Goal: Task Accomplishment & Management: Manage account settings

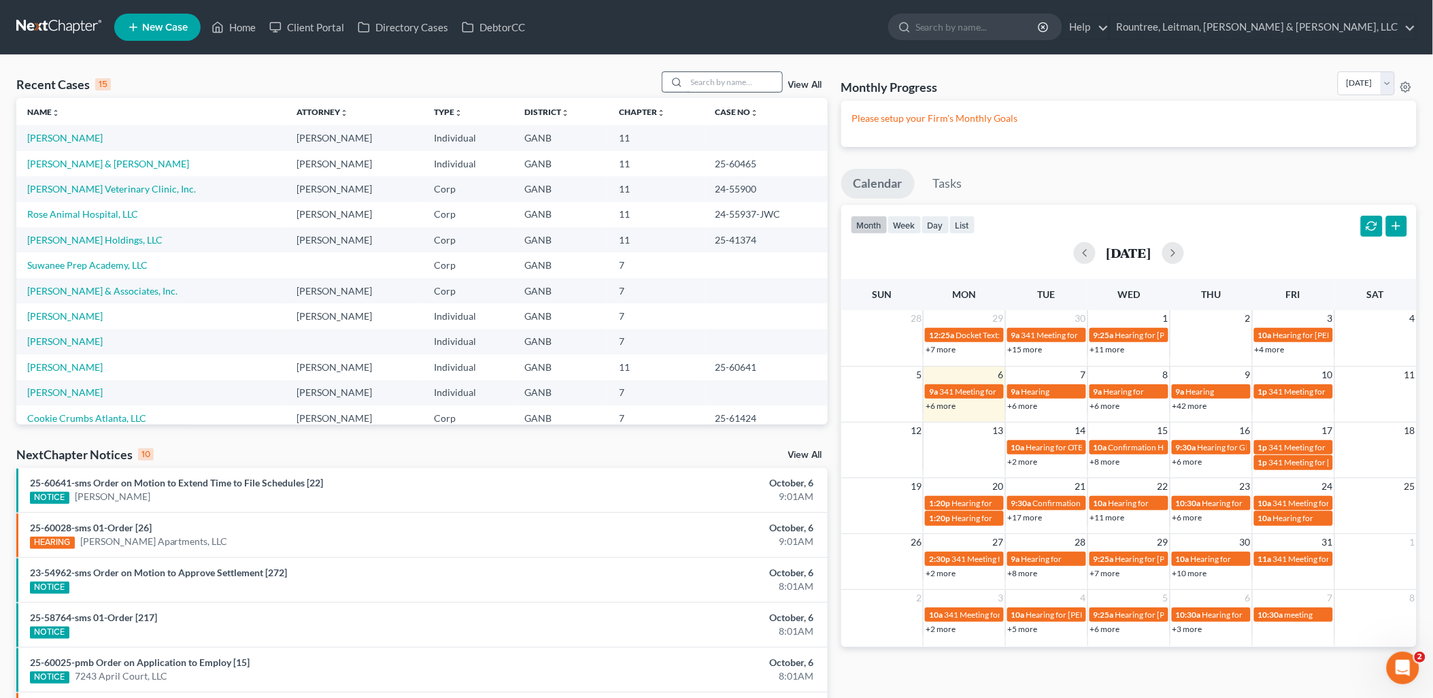
click at [713, 73] on input "search" at bounding box center [734, 82] width 95 height 20
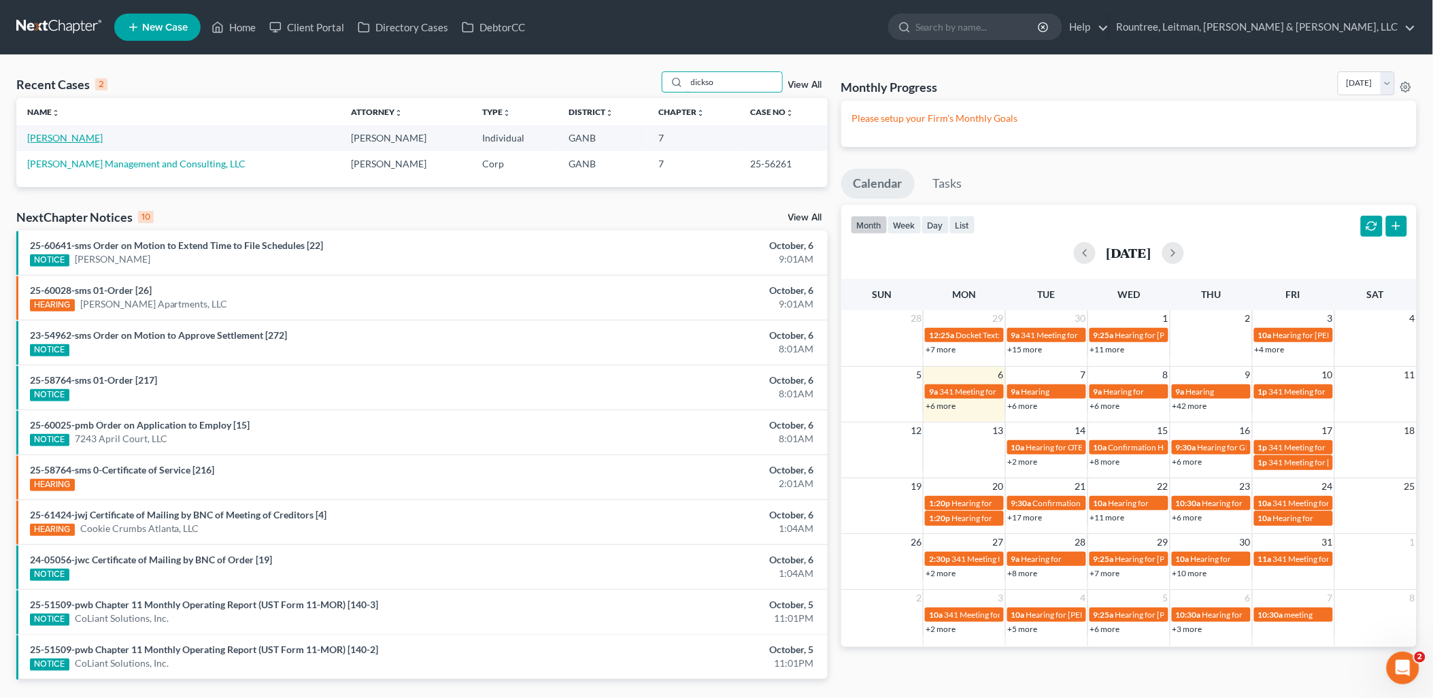
type input "dickso"
click at [84, 139] on link "[PERSON_NAME]" at bounding box center [64, 138] width 75 height 12
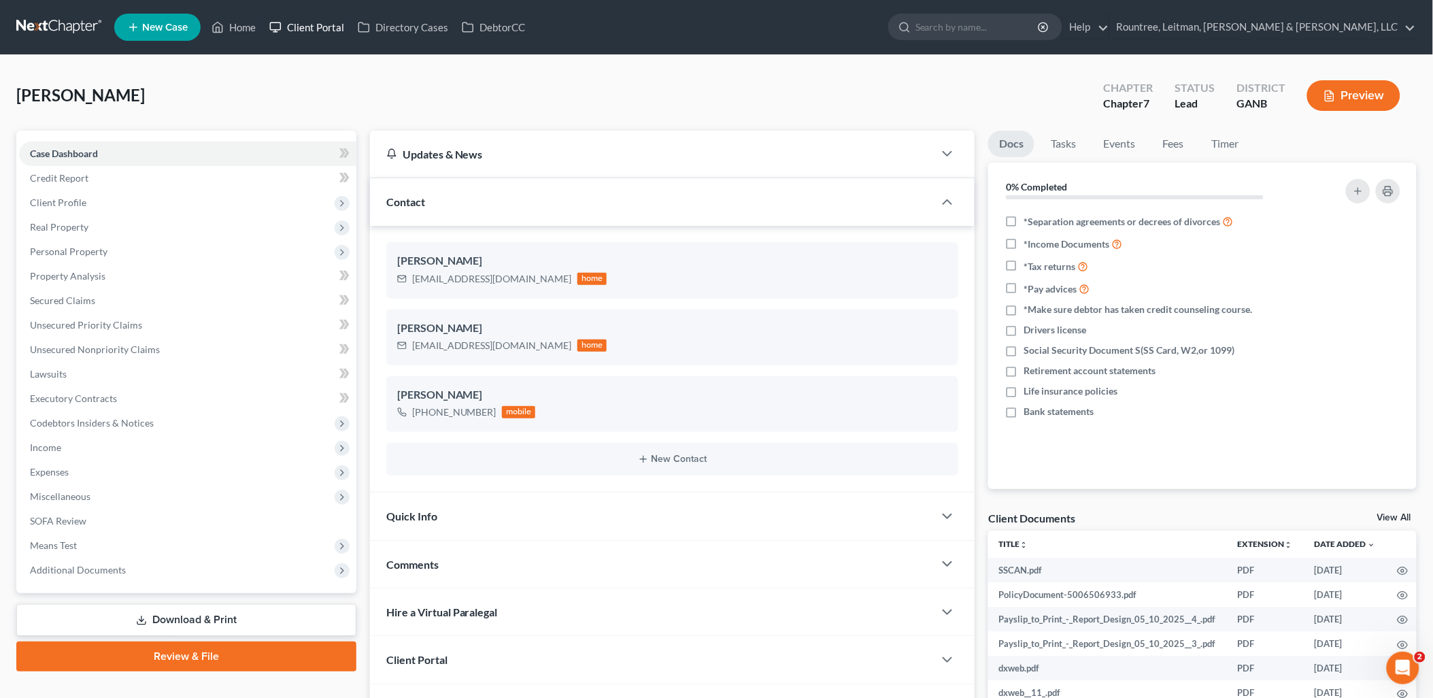
click at [282, 28] on icon at bounding box center [275, 27] width 12 height 16
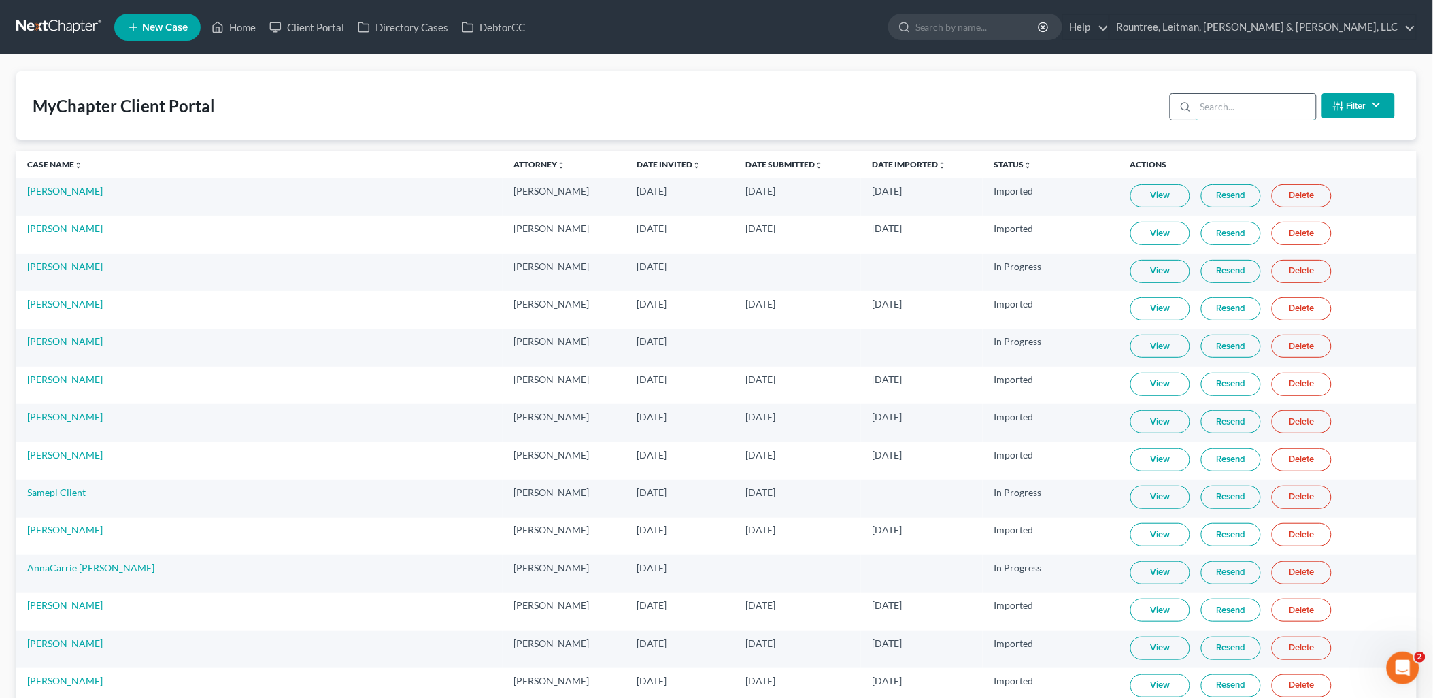
click at [1247, 114] on input "search" at bounding box center [1256, 107] width 120 height 26
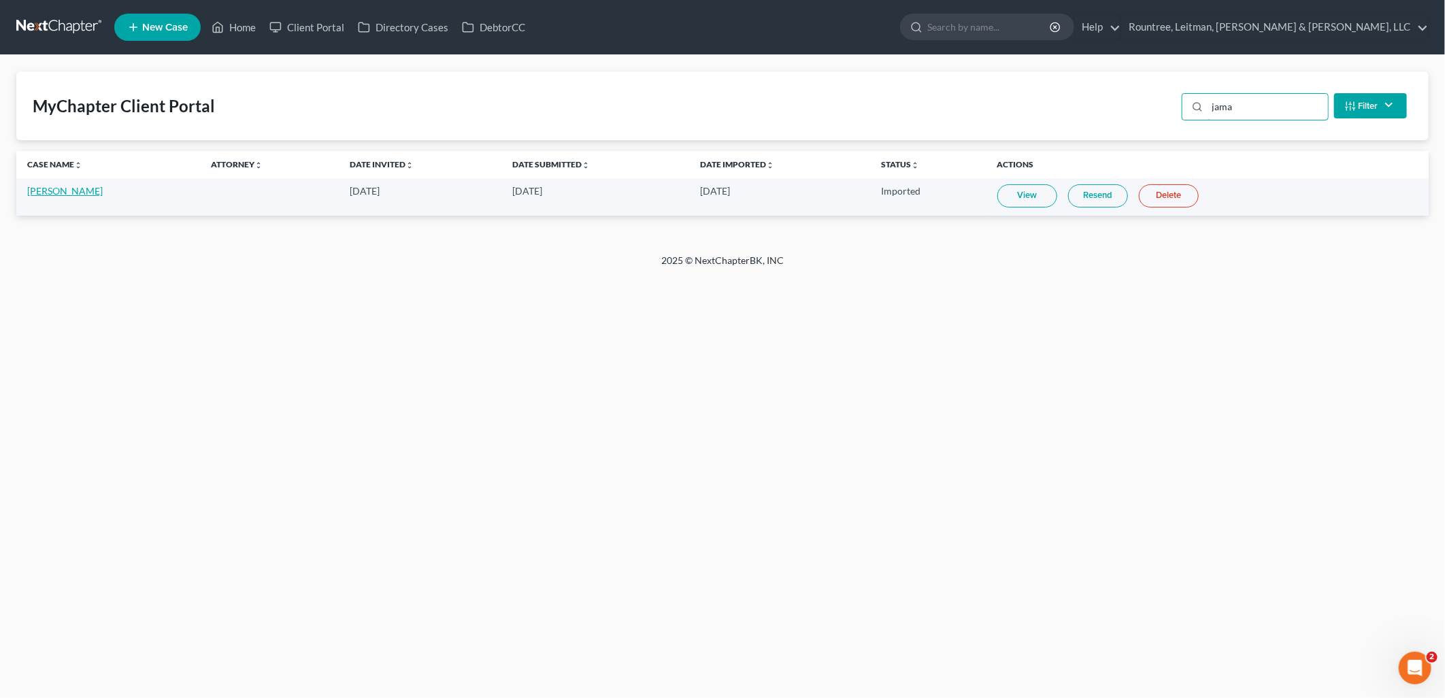
type input "jama"
click at [42, 186] on link "[PERSON_NAME]" at bounding box center [64, 191] width 75 height 12
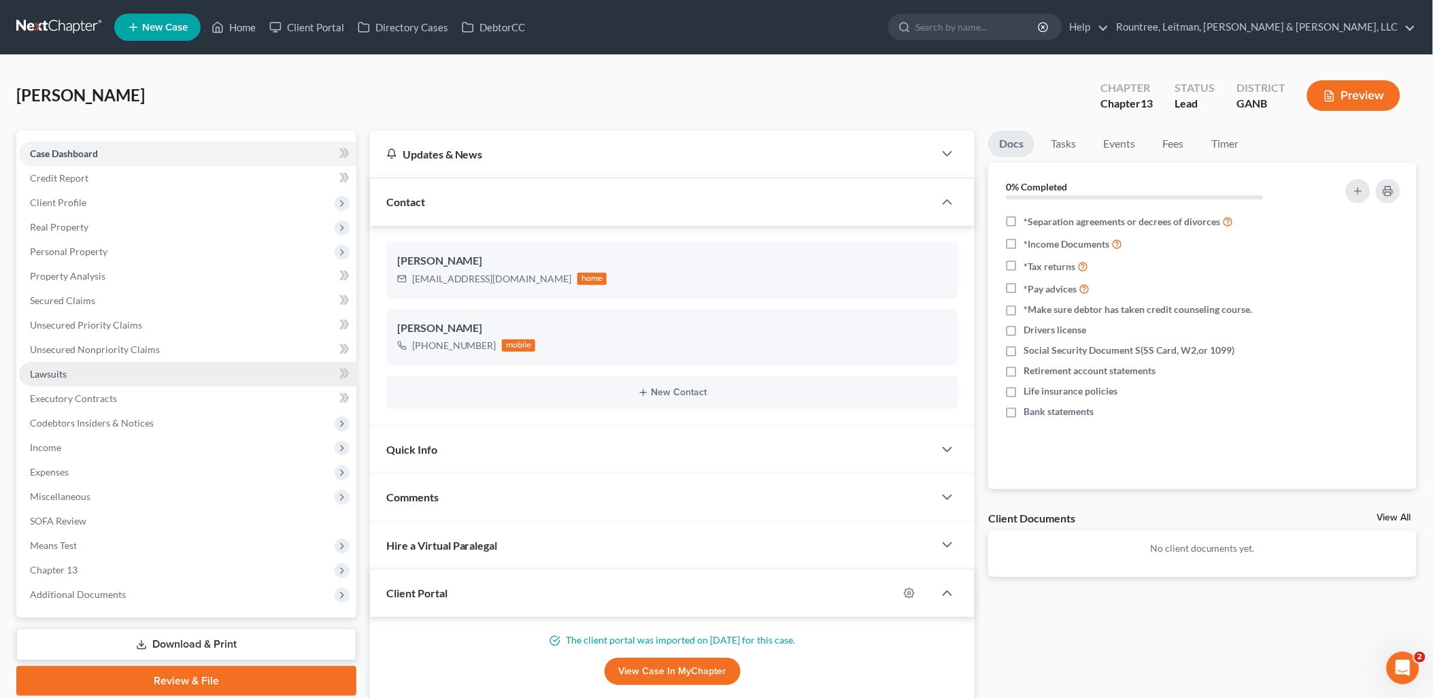
click at [113, 376] on link "Lawsuits" at bounding box center [187, 374] width 337 height 24
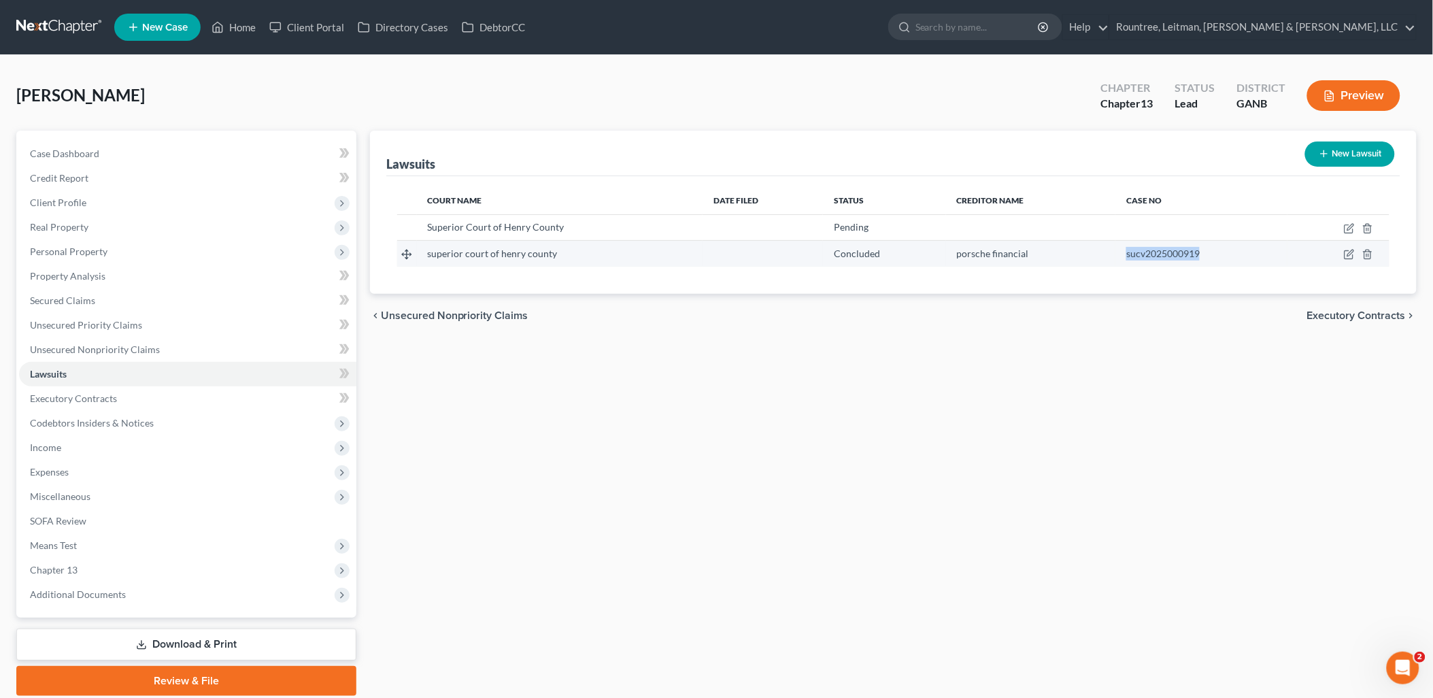
drag, startPoint x: 1246, startPoint y: 256, endPoint x: 1122, endPoint y: 256, distance: 123.8
click at [1126, 256] on div "sucv2025000919" at bounding box center [1201, 254] width 150 height 14
copy span "sucv2025000919"
click at [1341, 256] on td at bounding box center [1338, 254] width 102 height 26
click at [1345, 256] on icon "button" at bounding box center [1349, 255] width 8 height 8
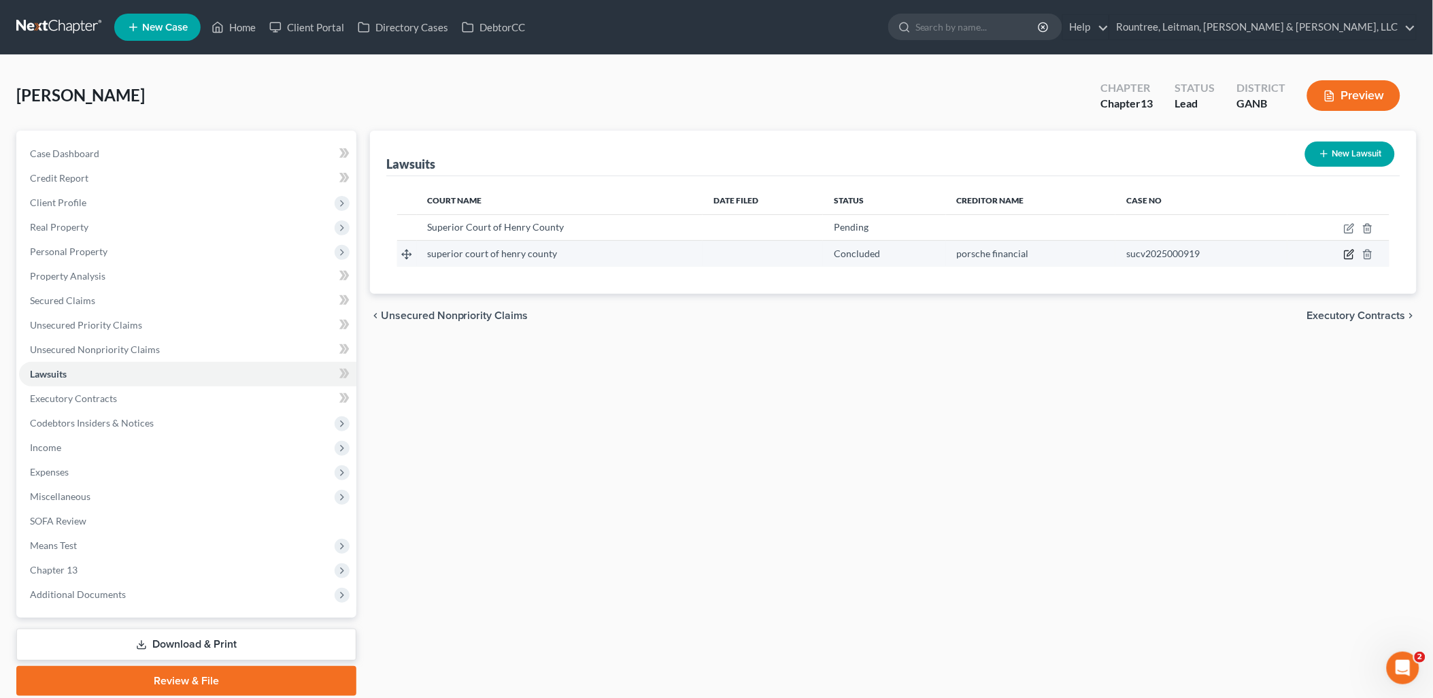
select select "10"
select select "2"
select select "0"
select select "10"
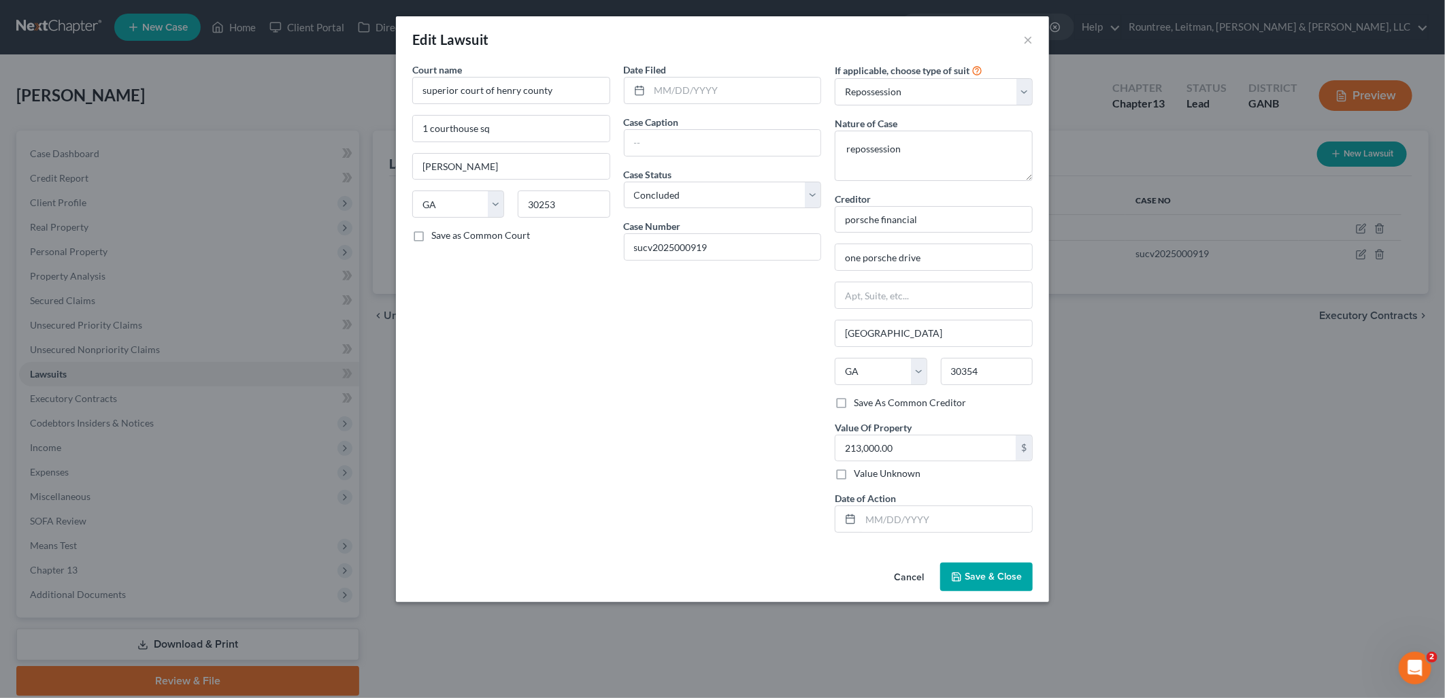
click at [905, 578] on button "Cancel" at bounding box center [909, 577] width 52 height 27
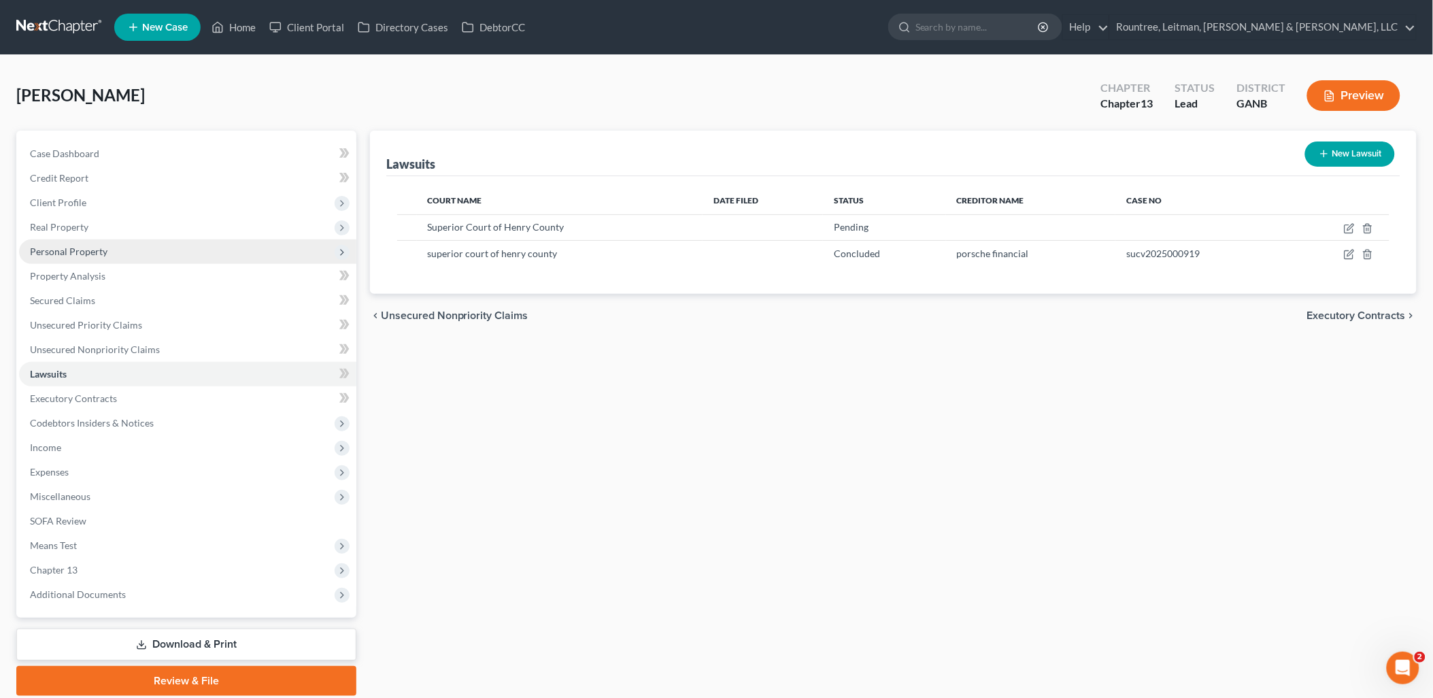
click at [130, 245] on span "Personal Property" at bounding box center [187, 251] width 337 height 24
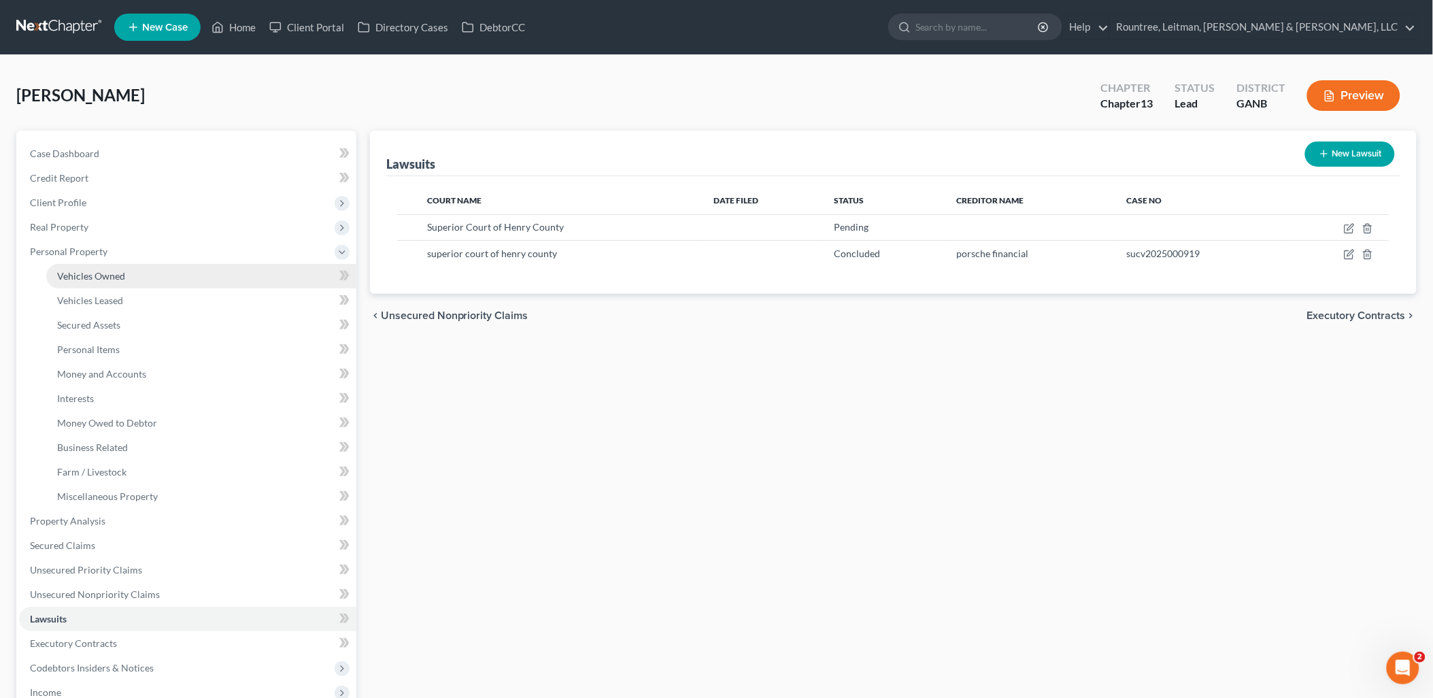
click at [126, 282] on link "Vehicles Owned" at bounding box center [201, 276] width 310 height 24
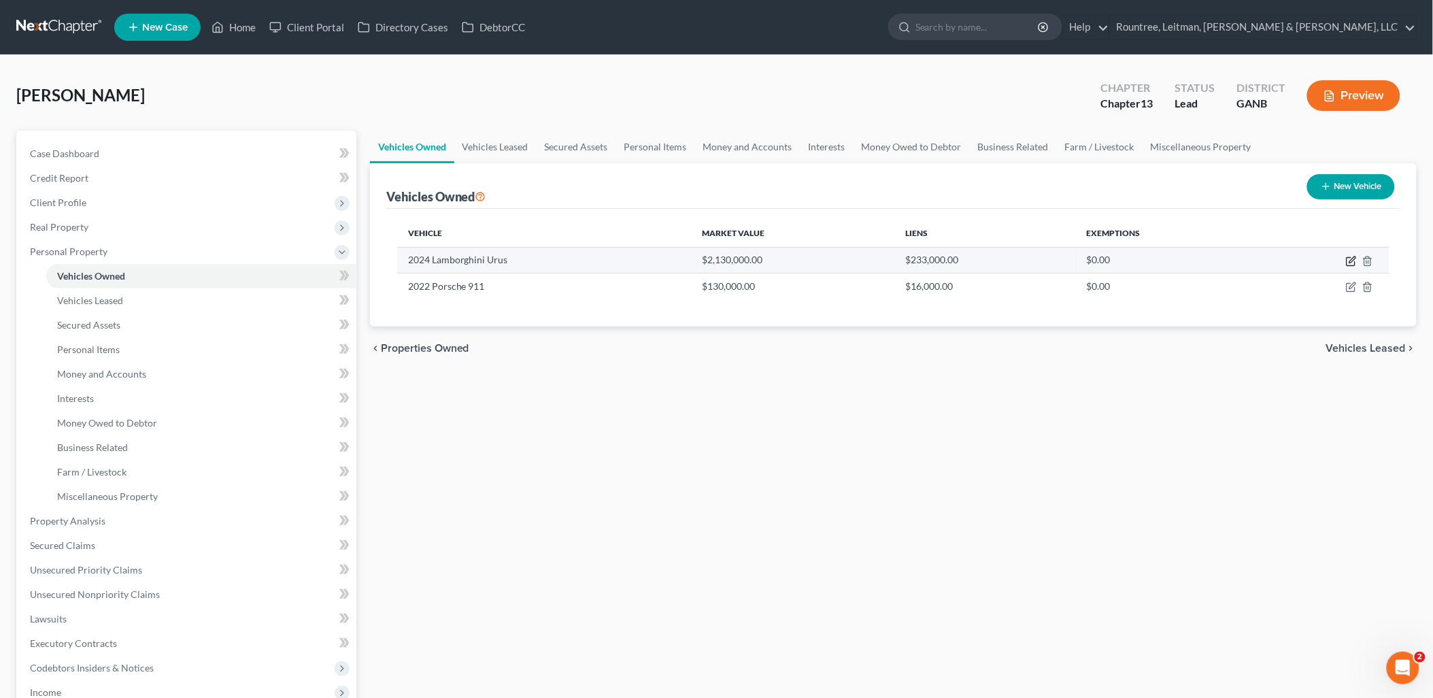
click at [1352, 263] on icon "button" at bounding box center [1351, 261] width 11 height 11
select select "0"
select select "2"
select select "0"
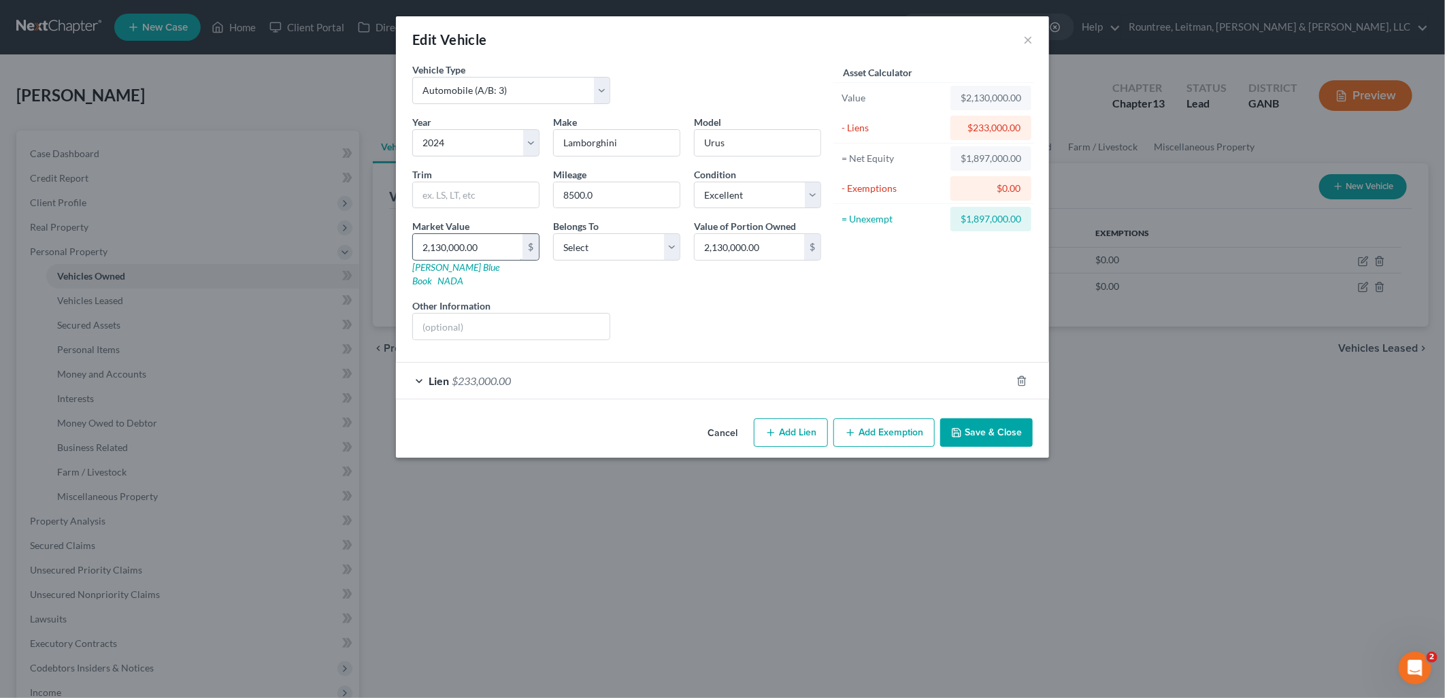
click at [506, 243] on input "2,130,000.00" at bounding box center [467, 247] width 109 height 26
click at [505, 243] on input "2,130,000.00" at bounding box center [467, 247] width 109 height 26
type input "2,130,00"
type input "213,000.00"
type input "213,000"
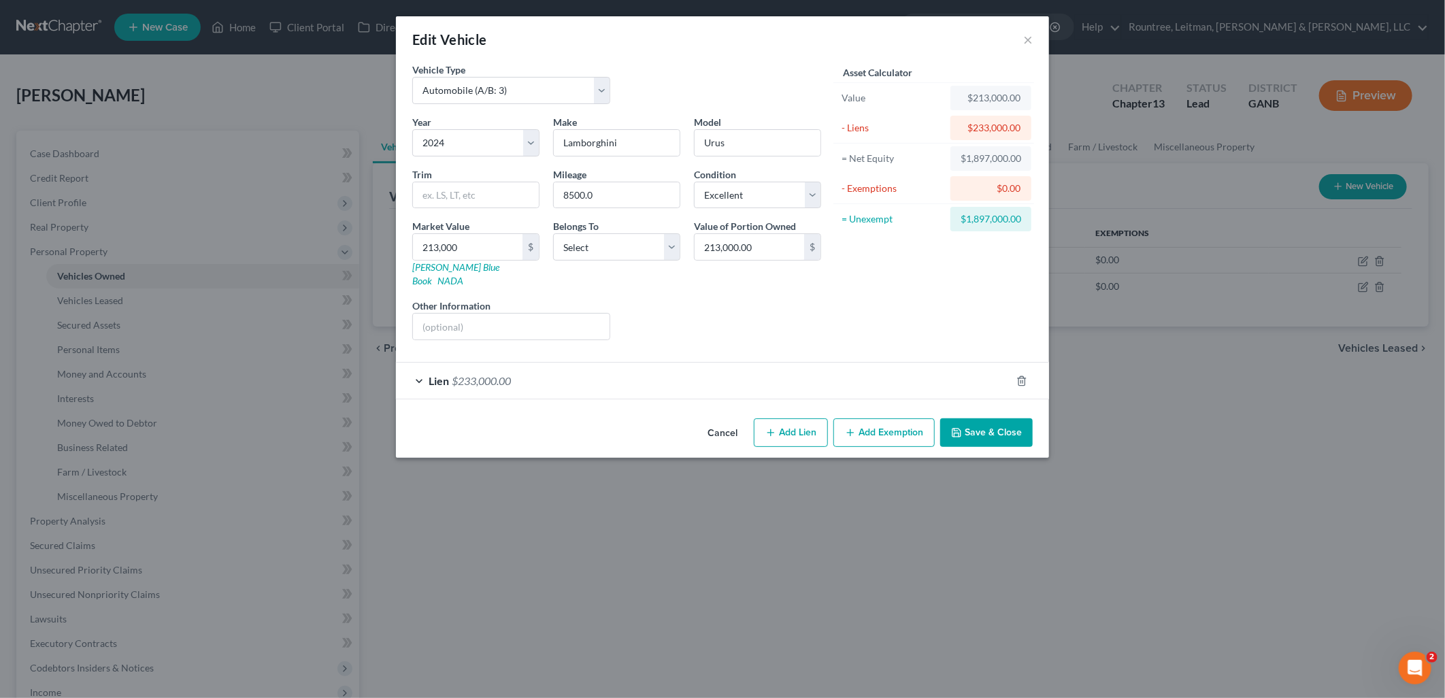
click at [980, 425] on button "Save & Close" at bounding box center [986, 432] width 92 height 29
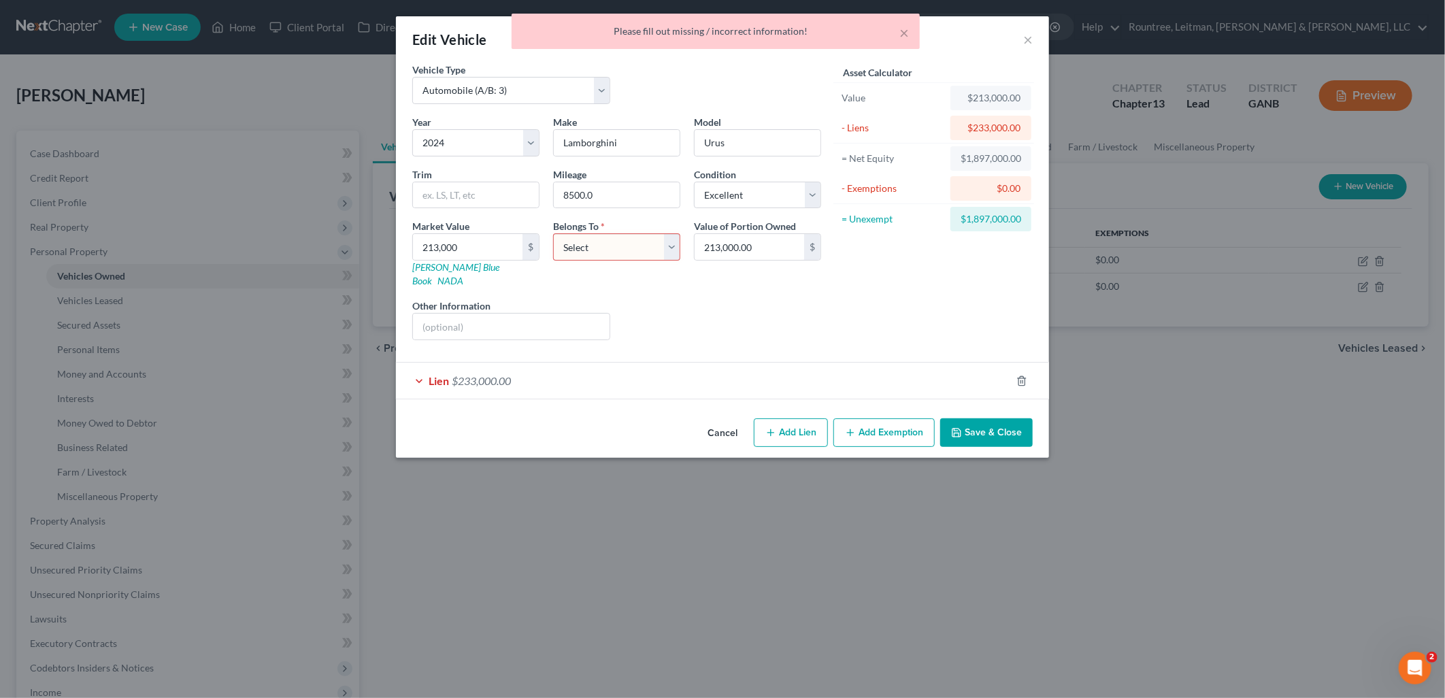
click at [516, 372] on div "Lien $233,000.00" at bounding box center [703, 381] width 615 height 36
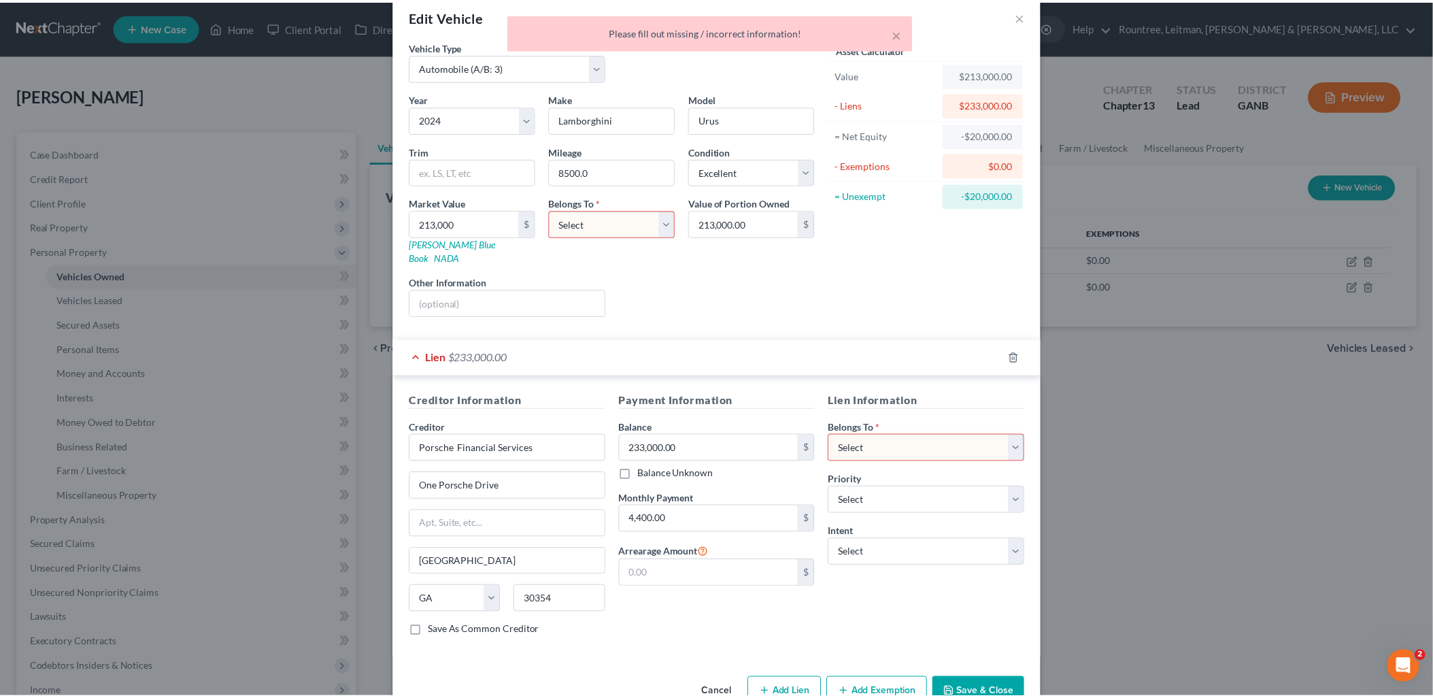
scroll to position [46, 0]
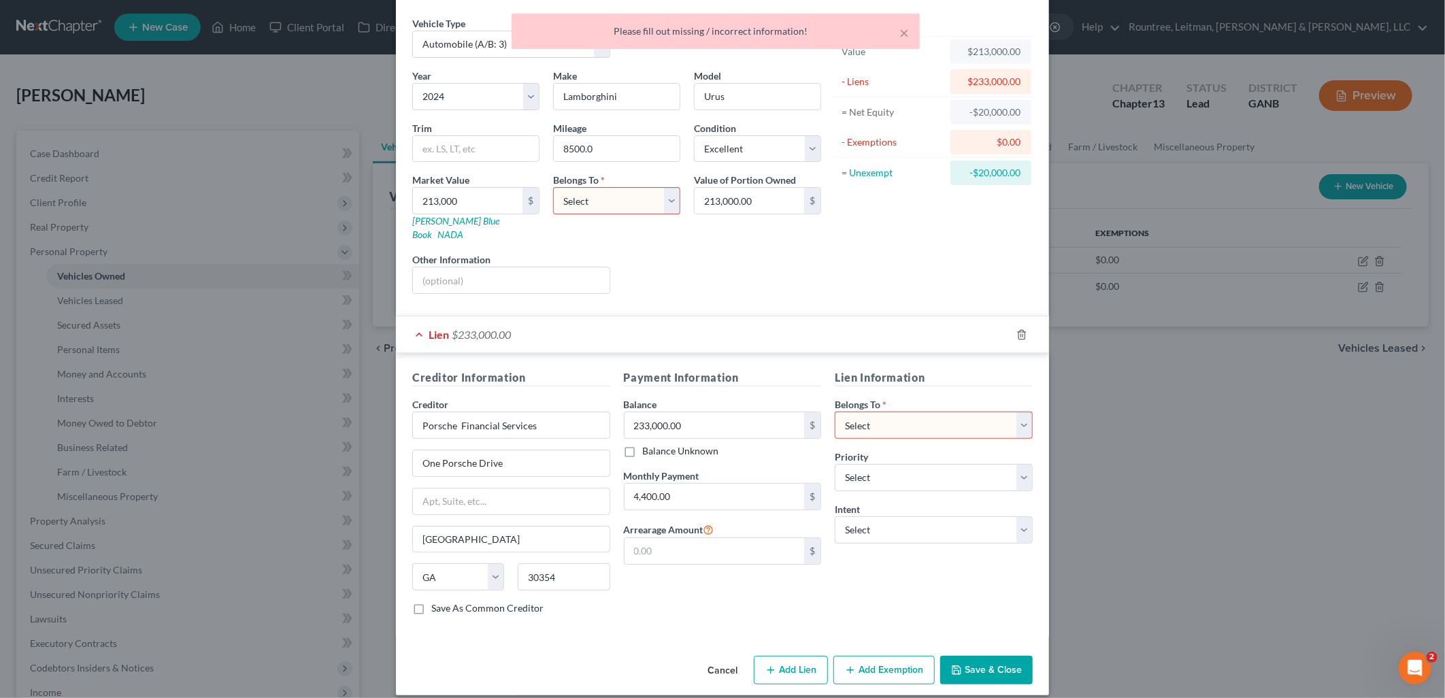
click at [920, 411] on select "Select Debtor 1 Only Debtor 2 Only Debtor 1 And Debtor 2 Only At Least One Of T…" at bounding box center [934, 424] width 198 height 27
select select "0"
click at [835, 411] on select "Select Debtor 1 Only Debtor 2 Only Debtor 1 And Debtor 2 Only At Least One Of T…" at bounding box center [934, 424] width 198 height 27
click at [974, 656] on button "Save & Close" at bounding box center [986, 670] width 92 height 29
click at [619, 201] on select "Select Debtor 1 Only Debtor 2 Only Debtor 1 And Debtor 2 Only At Least One Of T…" at bounding box center [616, 200] width 127 height 27
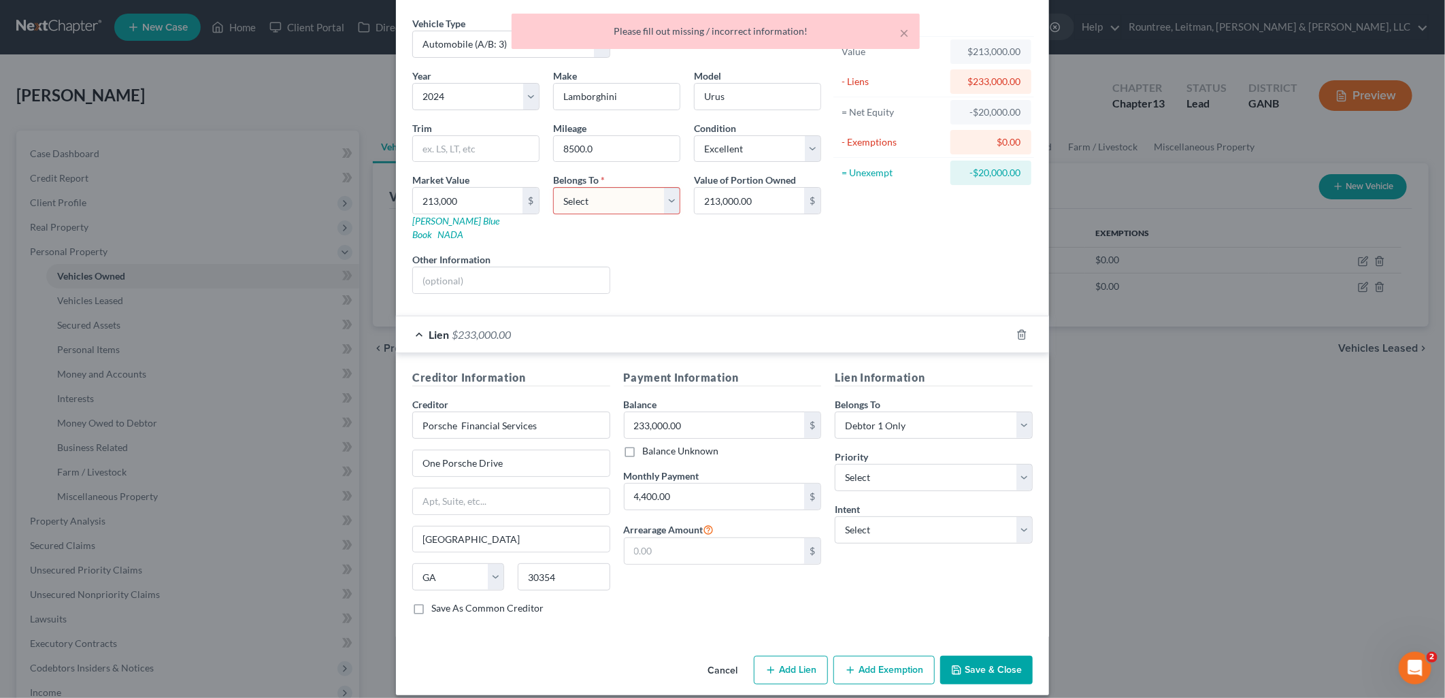
select select "0"
click at [553, 187] on select "Select Debtor 1 Only Debtor 2 Only Debtor 1 And Debtor 2 Only At Least One Of T…" at bounding box center [616, 200] width 127 height 27
click at [959, 663] on button "Save & Close" at bounding box center [986, 670] width 92 height 29
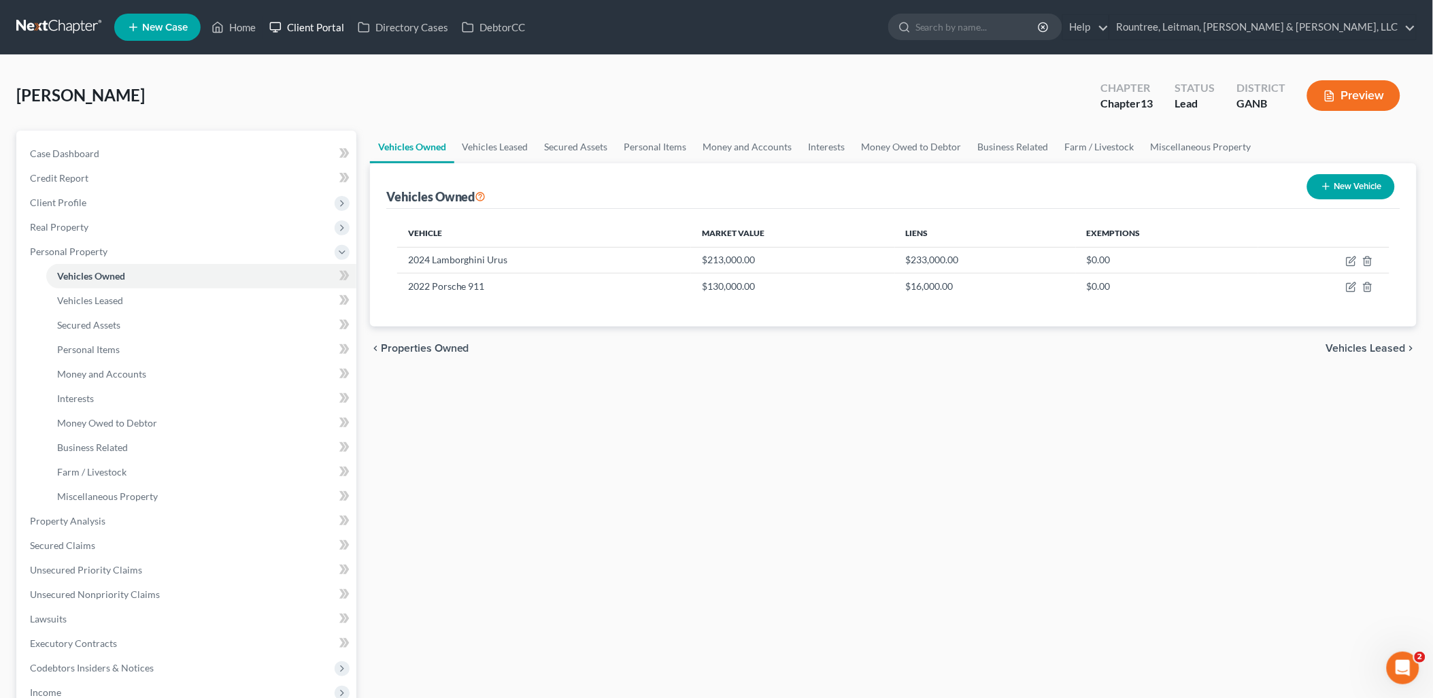
click at [282, 24] on icon at bounding box center [275, 27] width 12 height 16
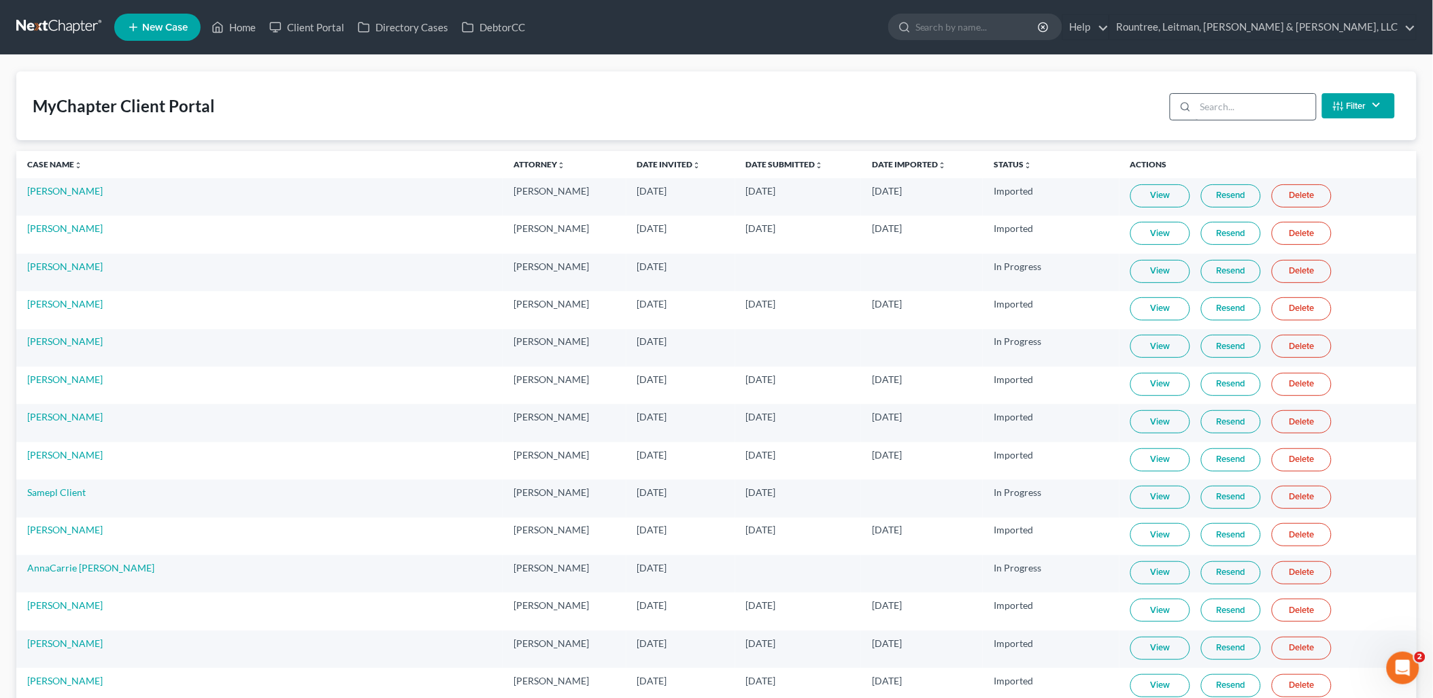
drag, startPoint x: 1283, startPoint y: 120, endPoint x: 1250, endPoint y: 117, distance: 32.8
click at [1281, 121] on div "Filter Status Filter... Invited In Progress Ready To Review Reviewed Imported S…" at bounding box center [1282, 106] width 236 height 36
click at [1236, 111] on input "search" at bounding box center [1256, 107] width 120 height 26
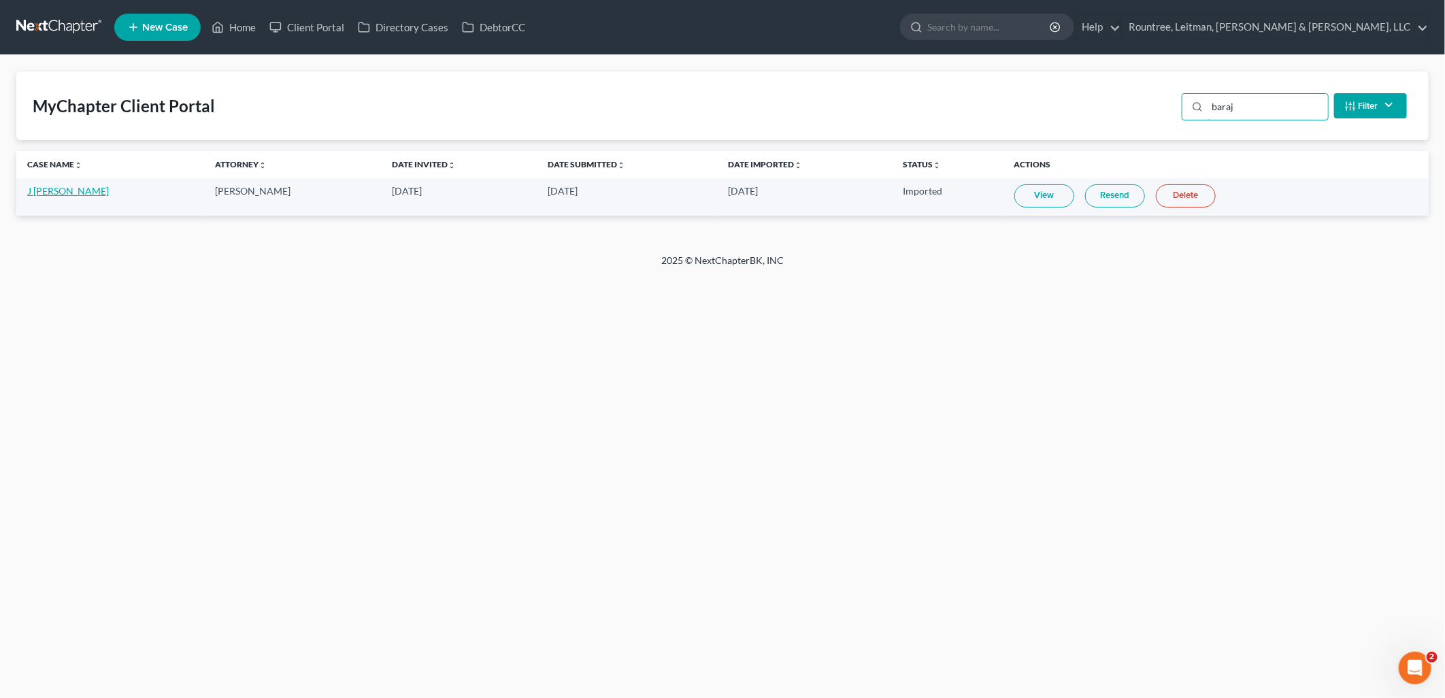
type input "baraj"
click at [69, 190] on link "J [PERSON_NAME]" at bounding box center [68, 191] width 82 height 12
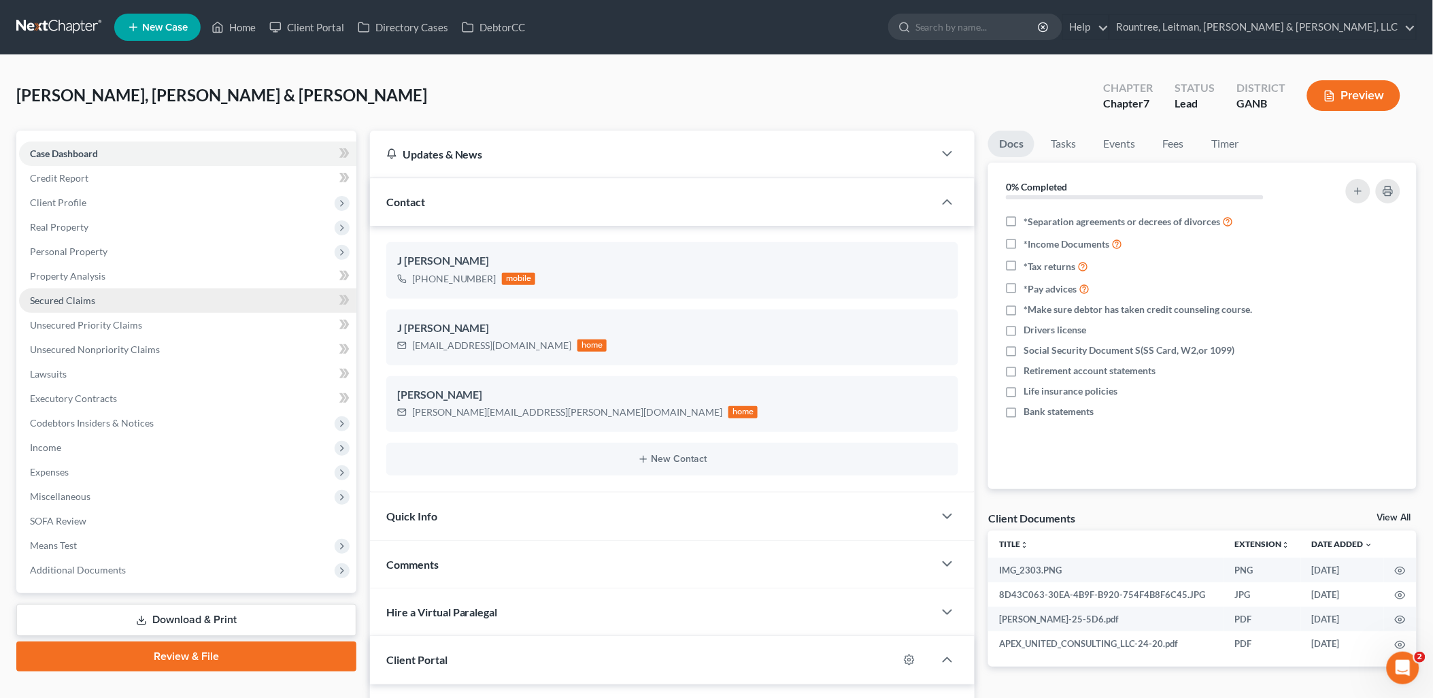
click at [120, 300] on link "Secured Claims" at bounding box center [187, 300] width 337 height 24
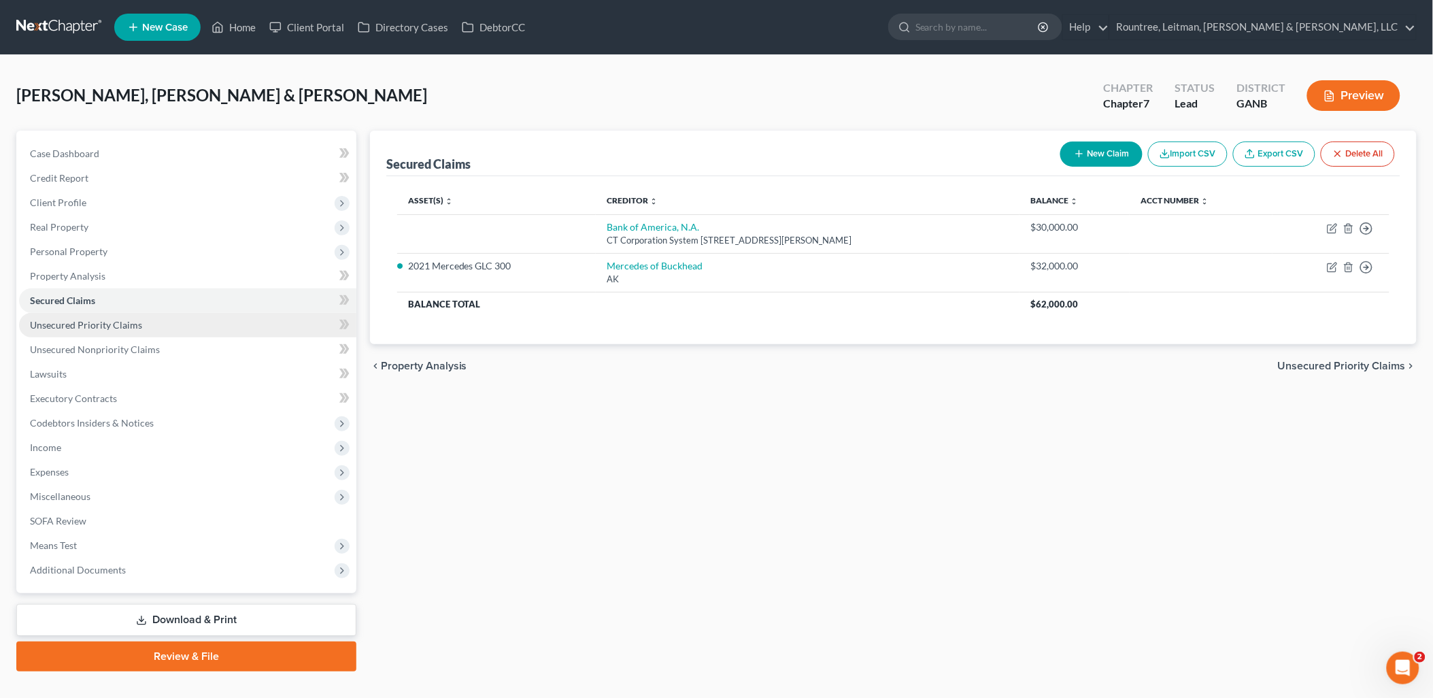
click at [127, 329] on span "Unsecured Priority Claims" at bounding box center [86, 325] width 112 height 12
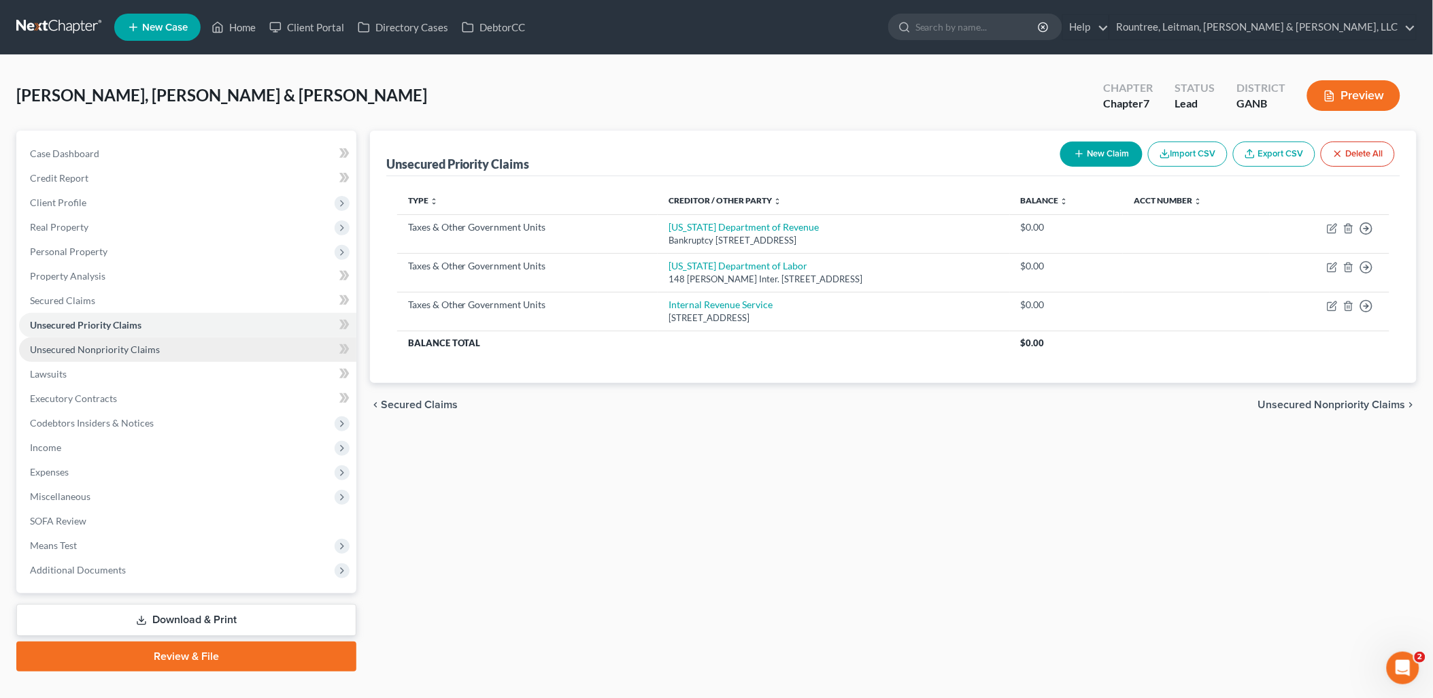
click at [137, 356] on link "Unsecured Nonpriority Claims" at bounding box center [187, 349] width 337 height 24
